Goal: Use online tool/utility: Utilize a website feature to perform a specific function

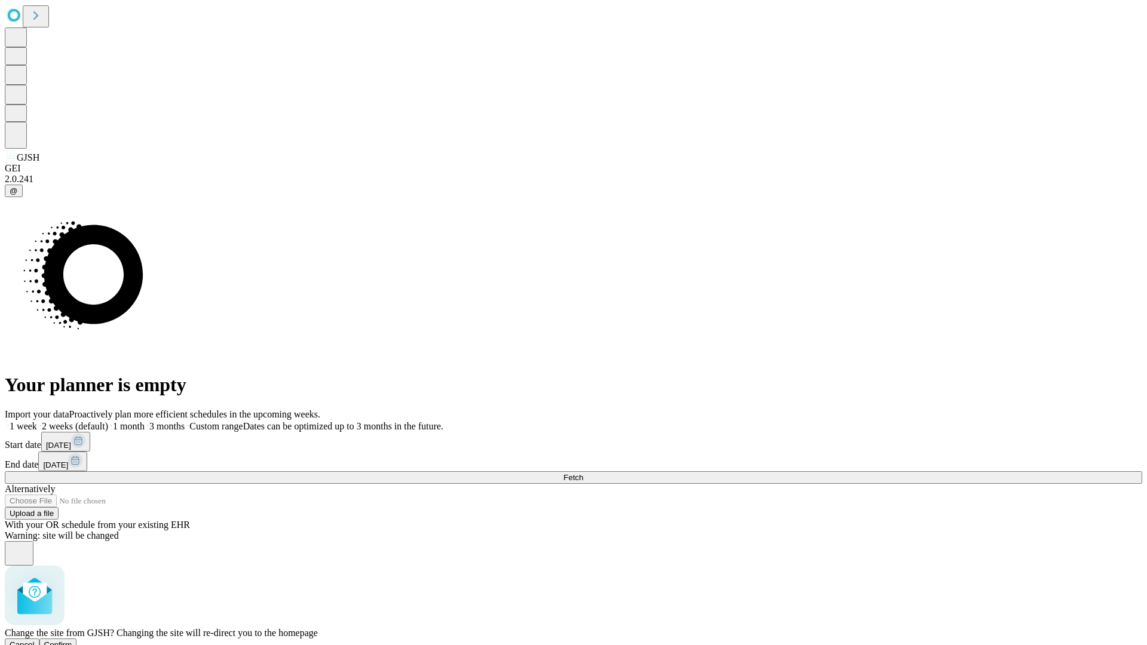
click at [72, 641] on span "Confirm" at bounding box center [58, 645] width 28 height 9
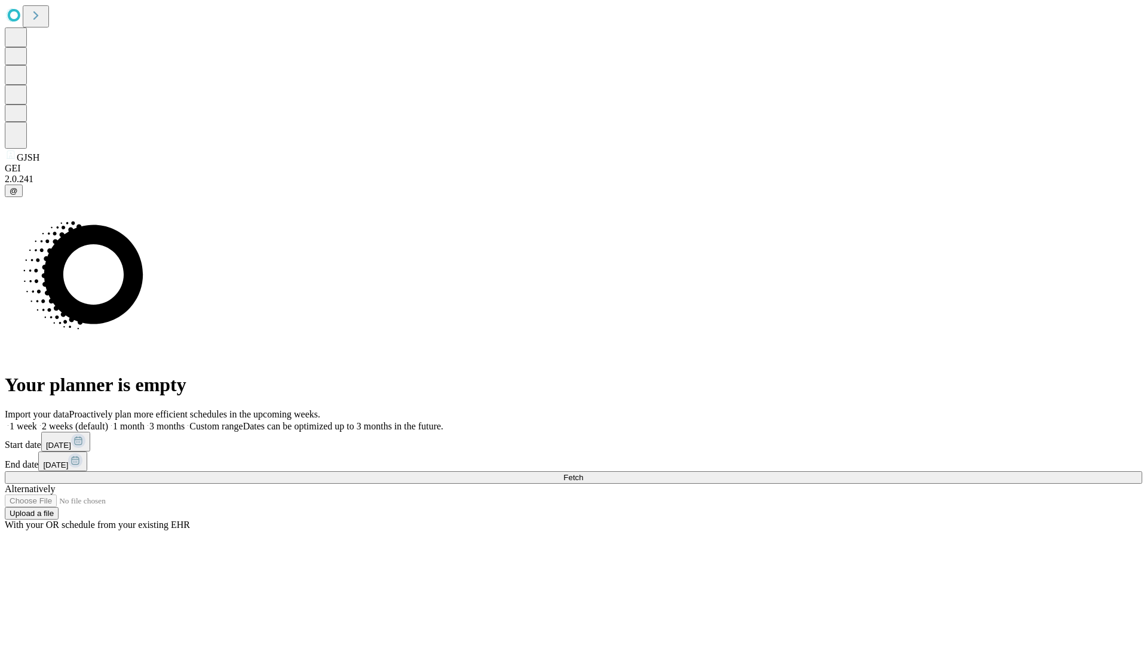
click at [37, 421] on label "1 week" at bounding box center [21, 426] width 32 height 10
click at [583, 473] on span "Fetch" at bounding box center [573, 477] width 20 height 9
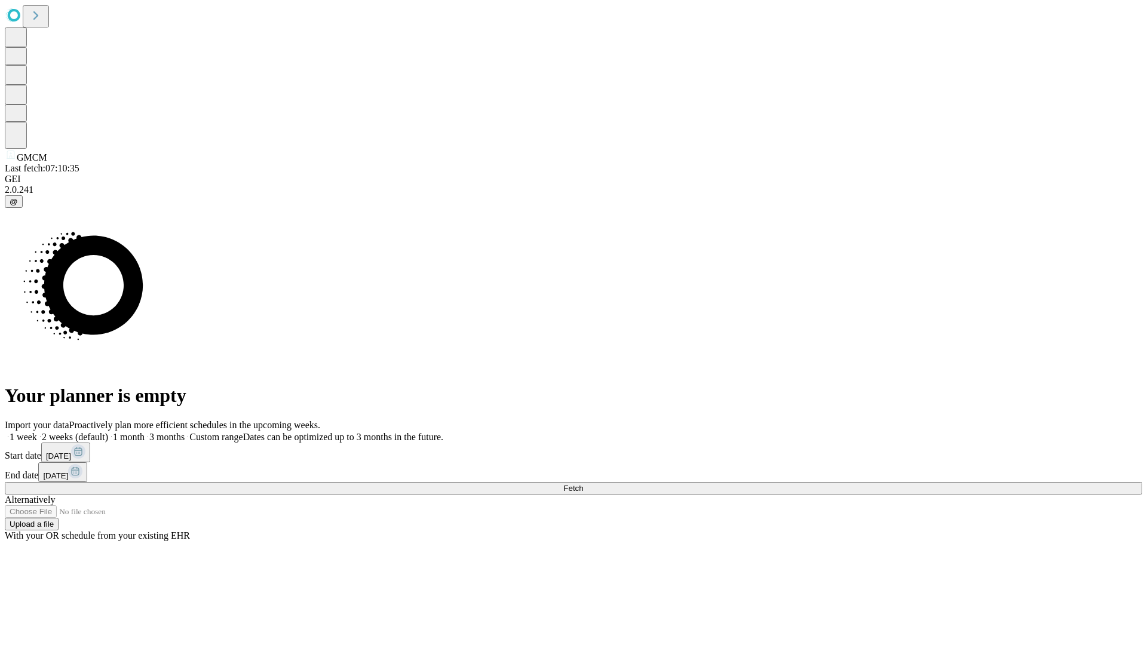
click at [37, 432] on label "1 week" at bounding box center [21, 437] width 32 height 10
click at [583, 484] on span "Fetch" at bounding box center [573, 488] width 20 height 9
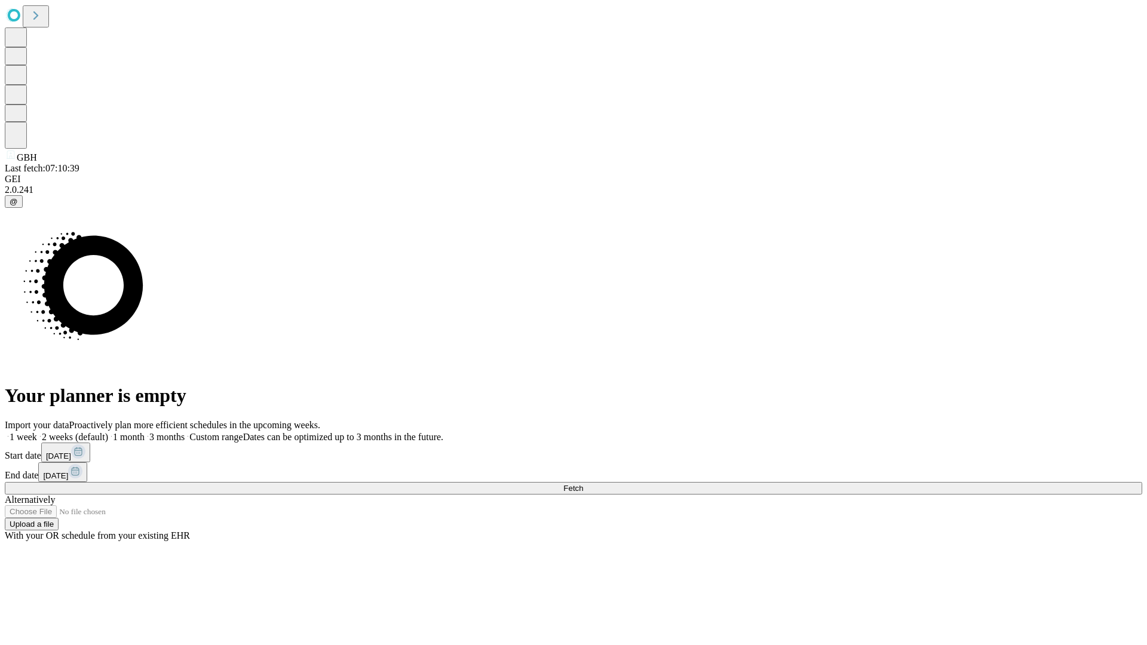
click at [37, 432] on label "1 week" at bounding box center [21, 437] width 32 height 10
click at [583, 484] on span "Fetch" at bounding box center [573, 488] width 20 height 9
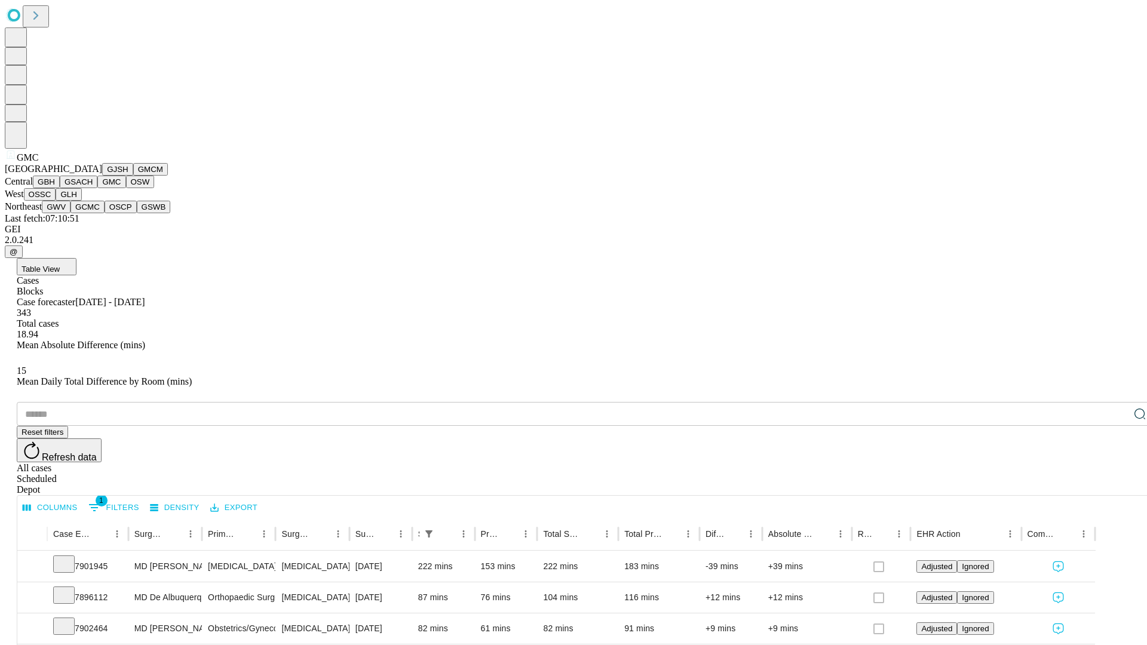
click at [126, 188] on button "OSW" at bounding box center [140, 182] width 29 height 13
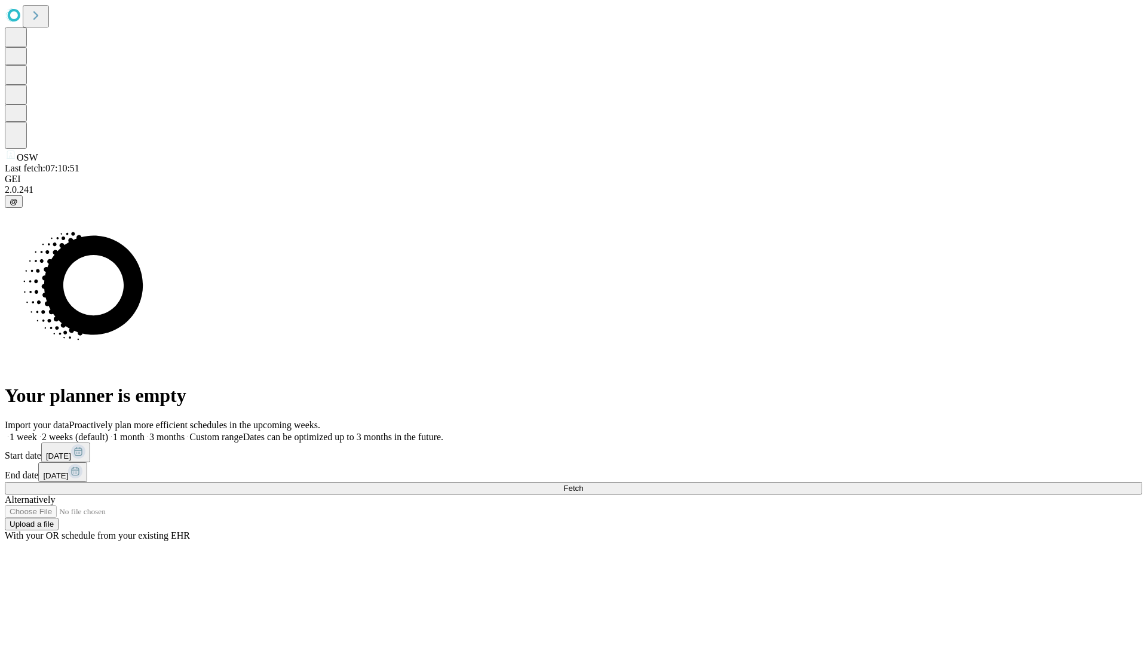
click at [37, 432] on label "1 week" at bounding box center [21, 437] width 32 height 10
click at [583, 484] on span "Fetch" at bounding box center [573, 488] width 20 height 9
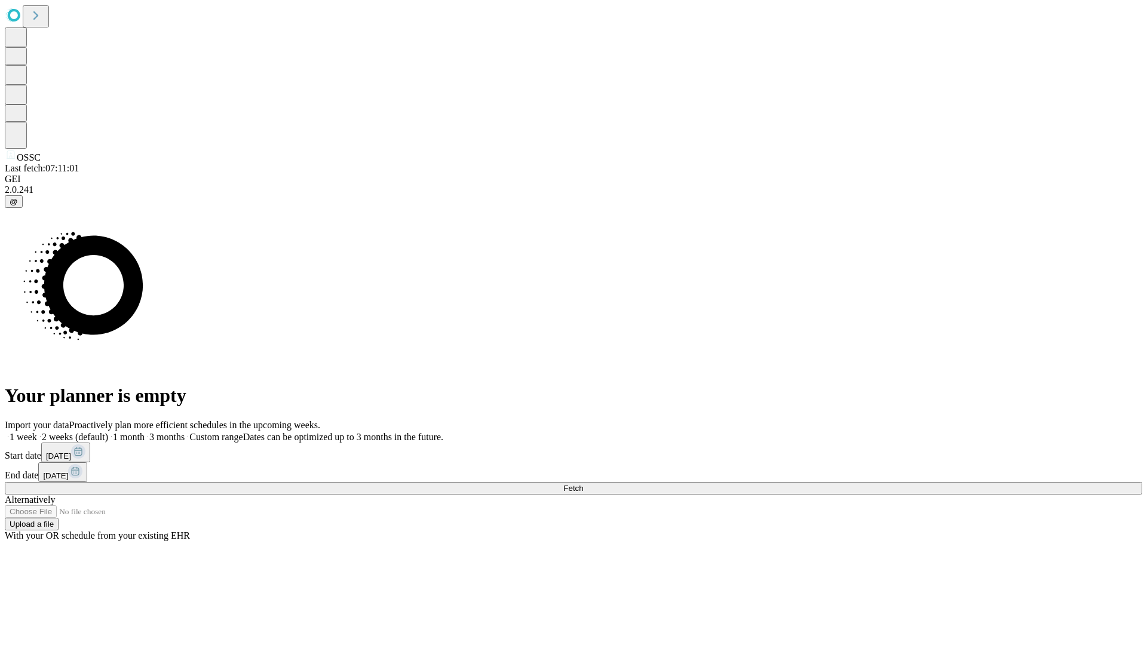
click at [37, 432] on label "1 week" at bounding box center [21, 437] width 32 height 10
click at [583, 484] on span "Fetch" at bounding box center [573, 488] width 20 height 9
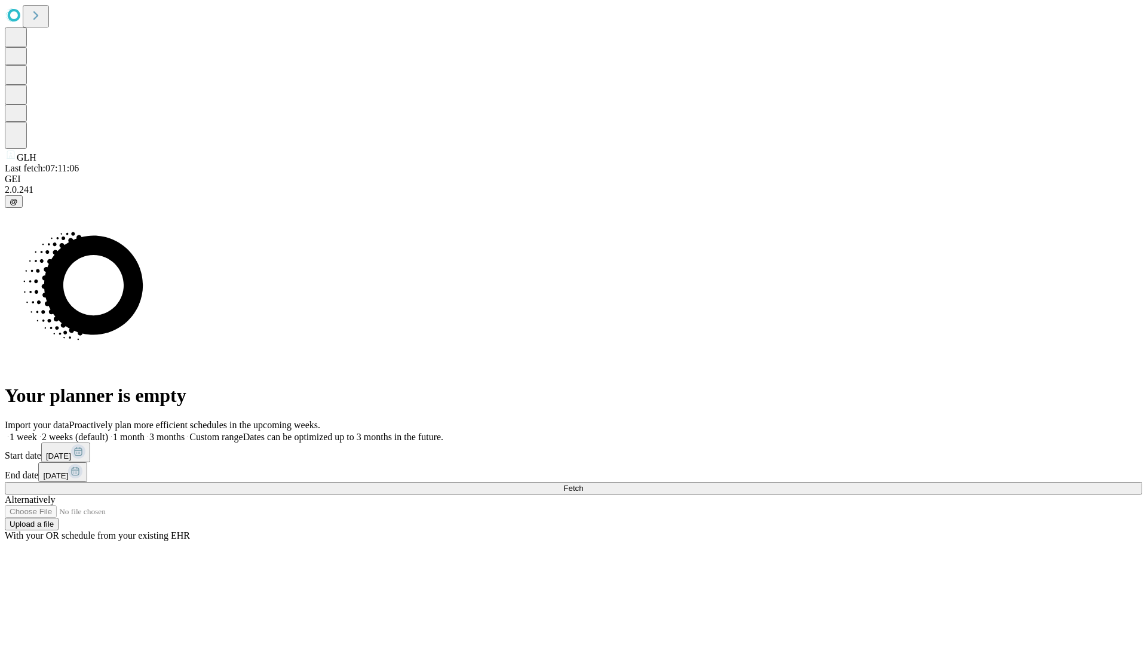
click at [37, 432] on label "1 week" at bounding box center [21, 437] width 32 height 10
click at [583, 484] on span "Fetch" at bounding box center [573, 488] width 20 height 9
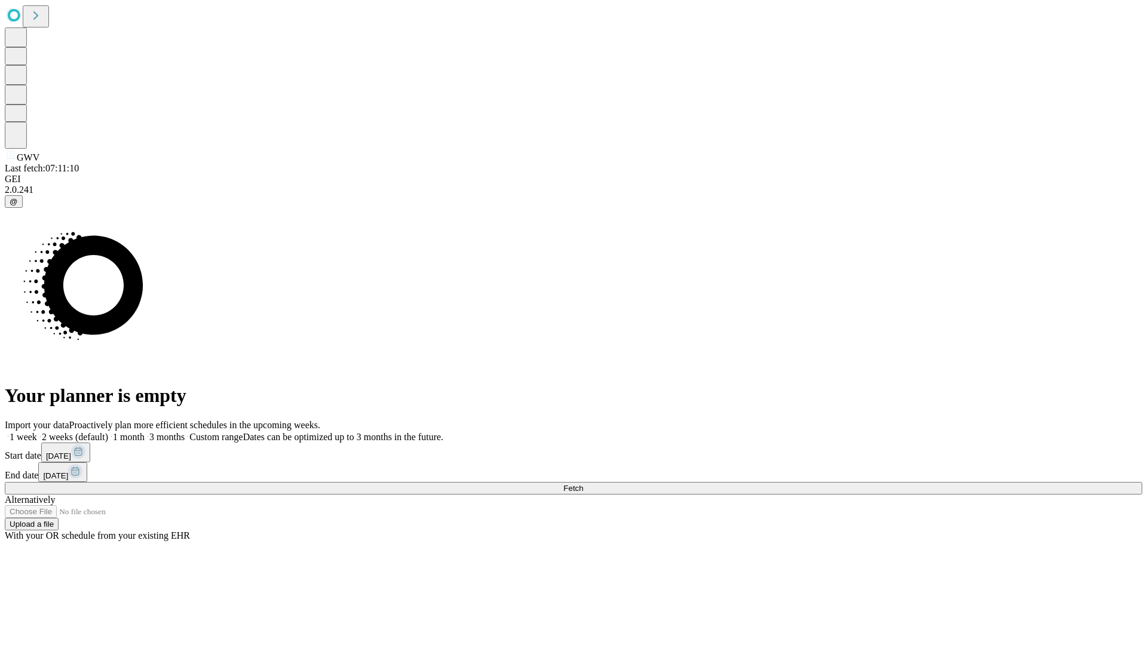
click at [37, 432] on label "1 week" at bounding box center [21, 437] width 32 height 10
click at [583, 484] on span "Fetch" at bounding box center [573, 488] width 20 height 9
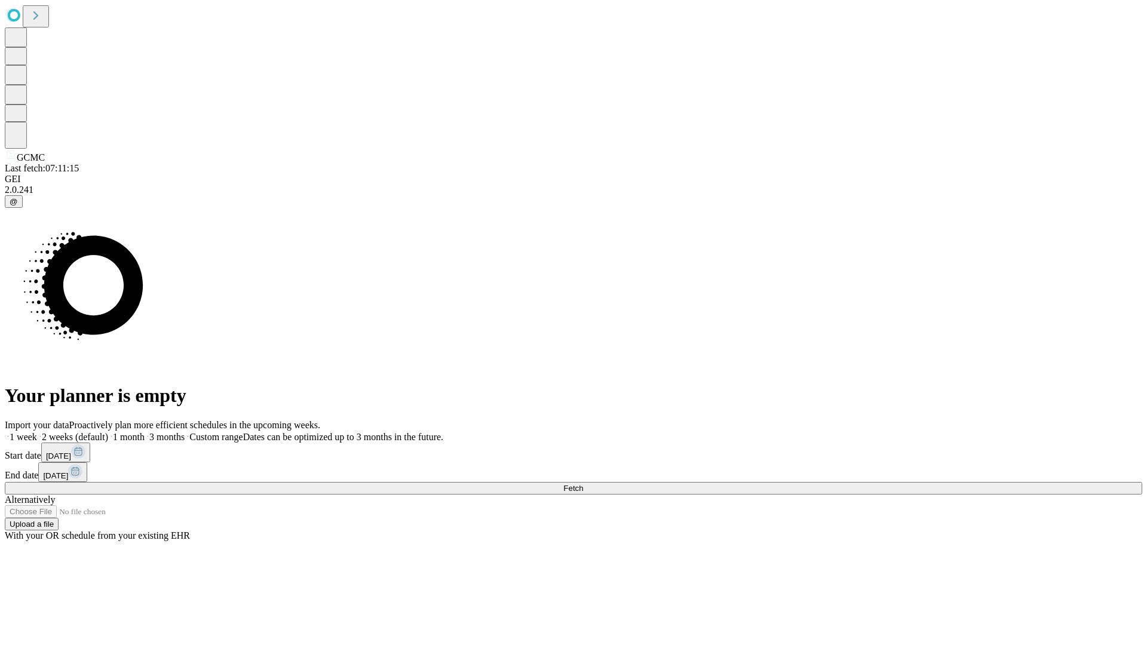
click at [37, 432] on label "1 week" at bounding box center [21, 437] width 32 height 10
click at [583, 484] on span "Fetch" at bounding box center [573, 488] width 20 height 9
